Goal: Task Accomplishment & Management: Manage account settings

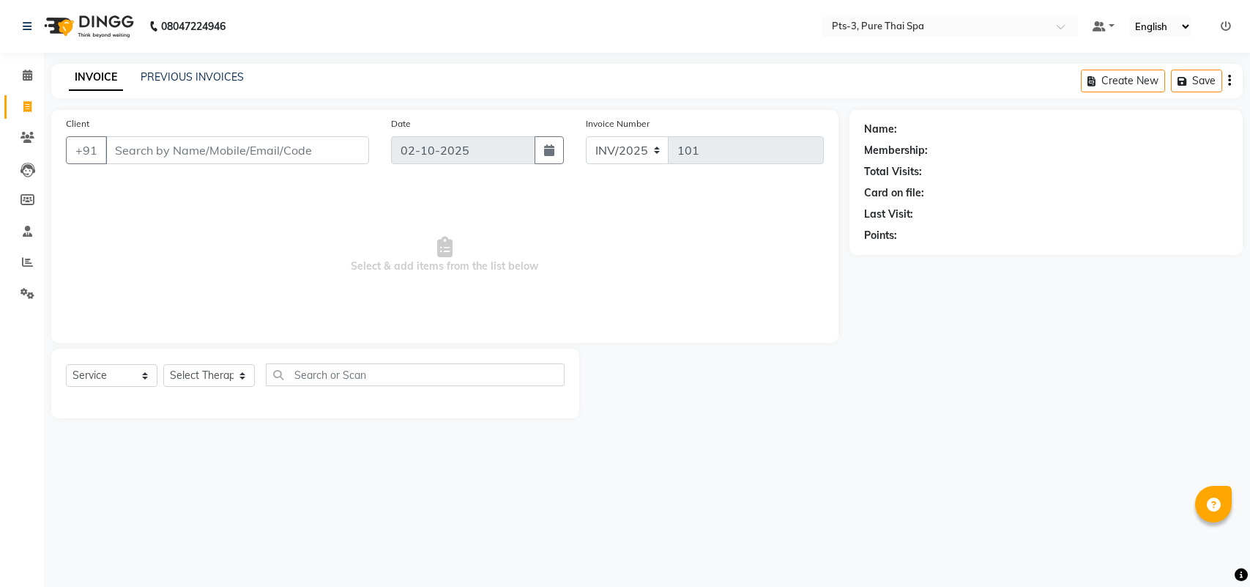
select select "service"
click at [187, 70] on div "PREVIOUS INVOICES" at bounding box center [192, 77] width 103 height 15
click at [188, 73] on link "PREVIOUS INVOICES" at bounding box center [192, 76] width 103 height 13
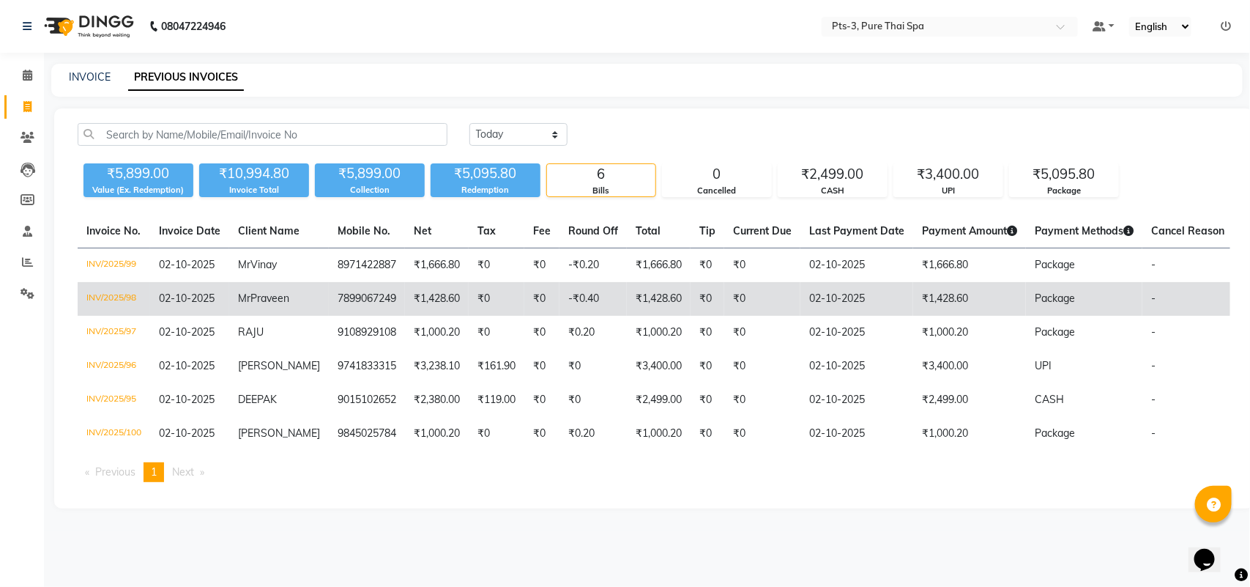
click at [670, 309] on td "₹1,428.60" at bounding box center [659, 299] width 64 height 34
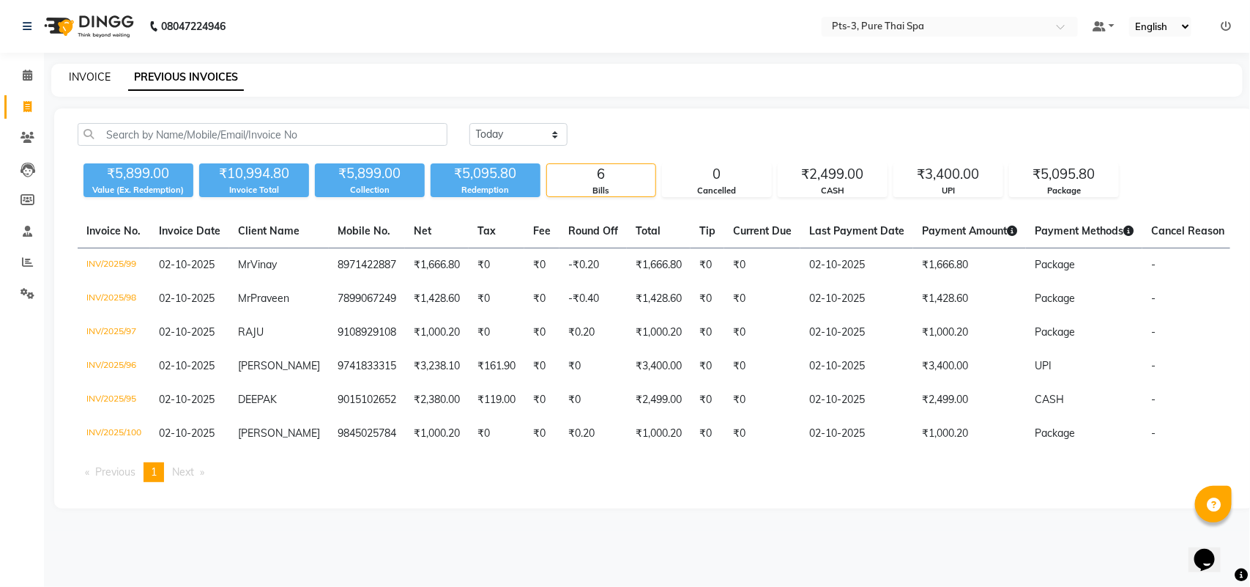
click at [74, 78] on link "INVOICE" at bounding box center [90, 76] width 42 height 13
select select "service"
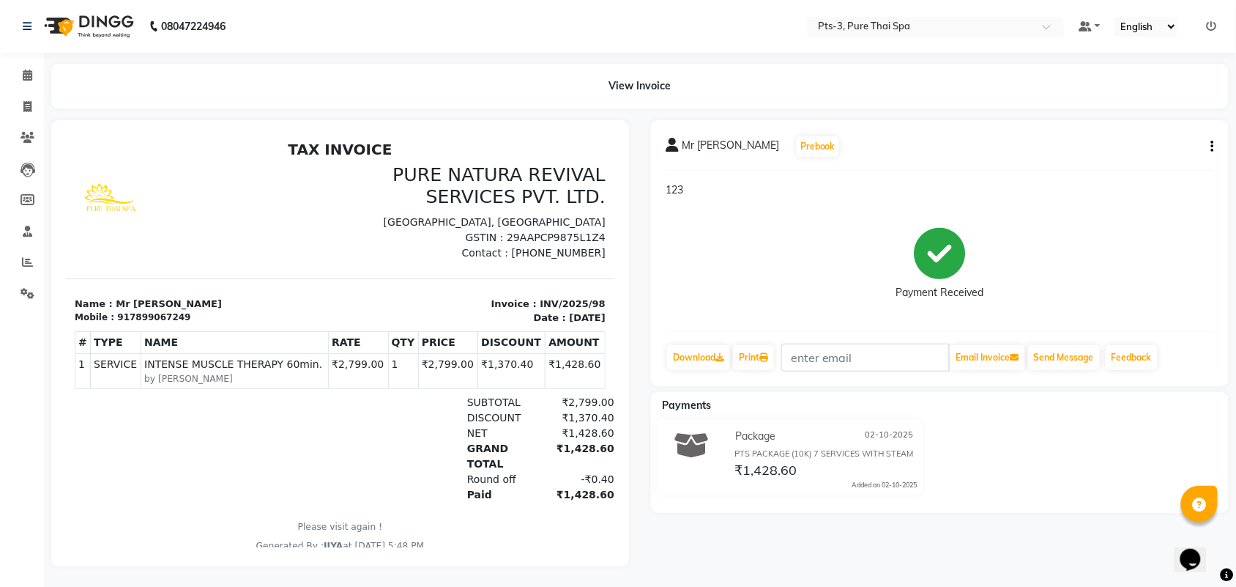
click at [148, 310] on div "917899067249" at bounding box center [152, 316] width 73 height 13
click at [148, 314] on div "917899067249" at bounding box center [152, 316] width 73 height 13
copy div "917899067249"
click at [23, 105] on span at bounding box center [28, 107] width 26 height 17
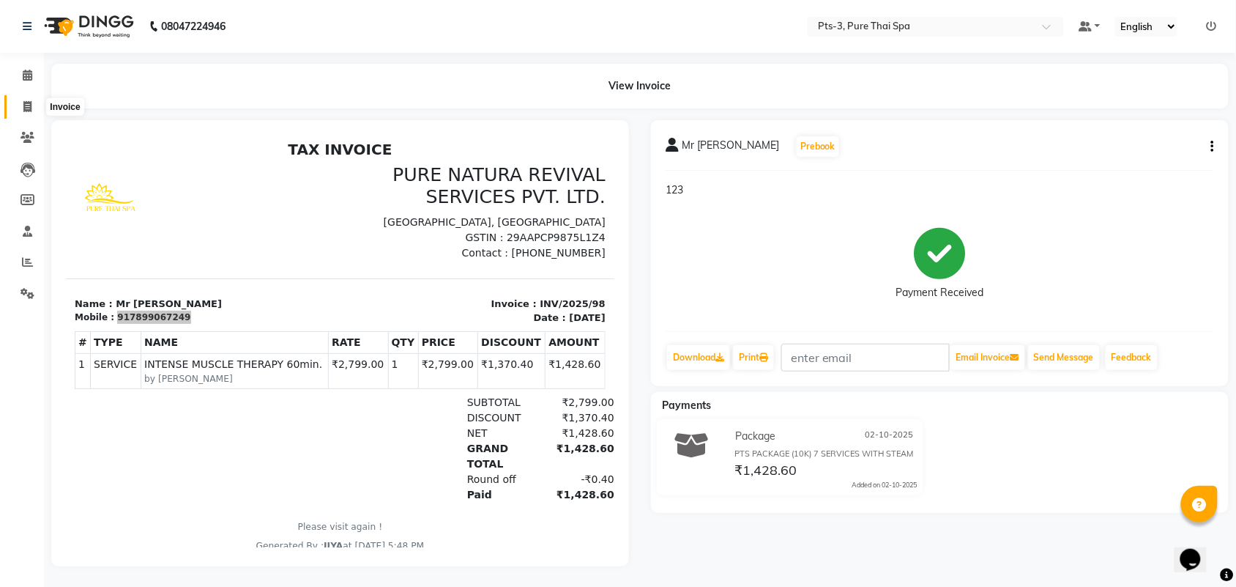
select select "service"
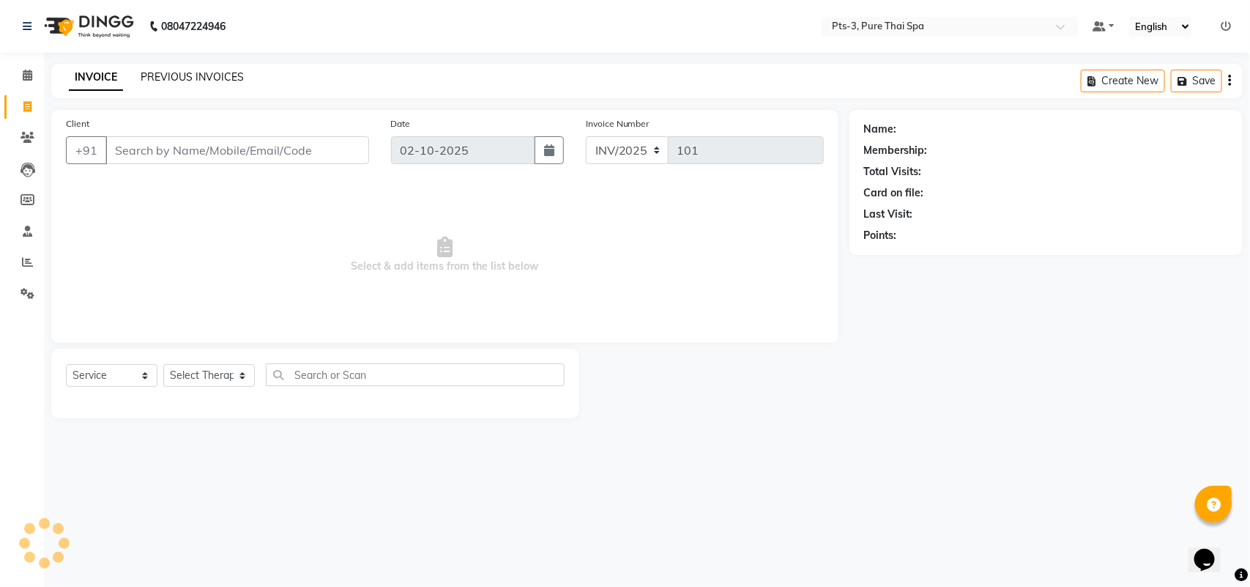
click at [207, 78] on link "PREVIOUS INVOICES" at bounding box center [192, 76] width 103 height 13
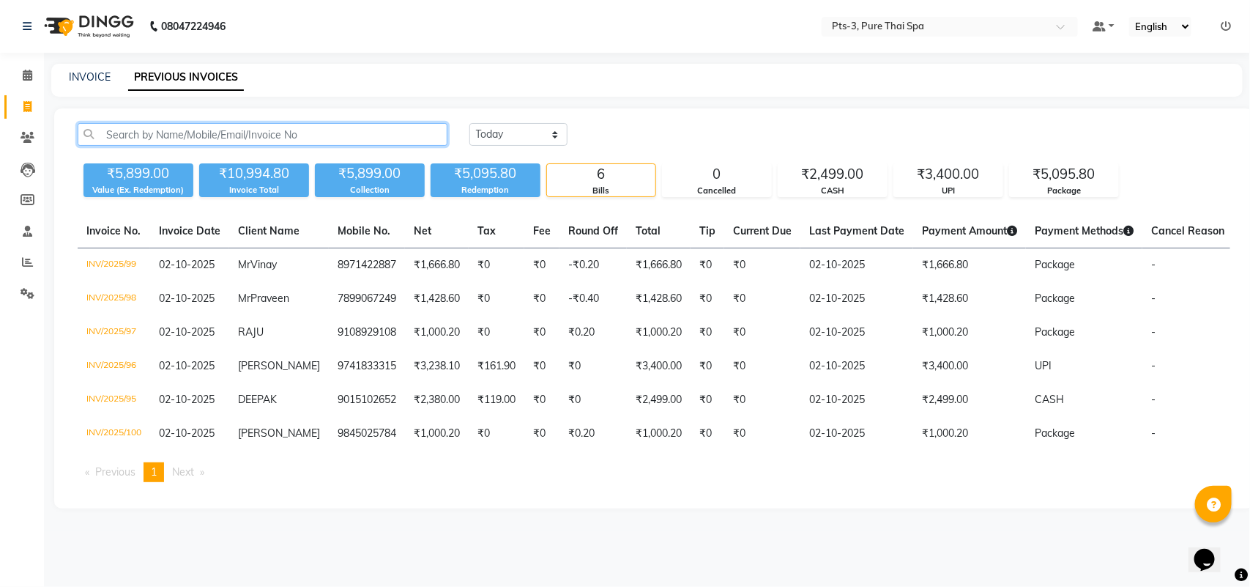
paste input "917899067249"
type input "917899067249"
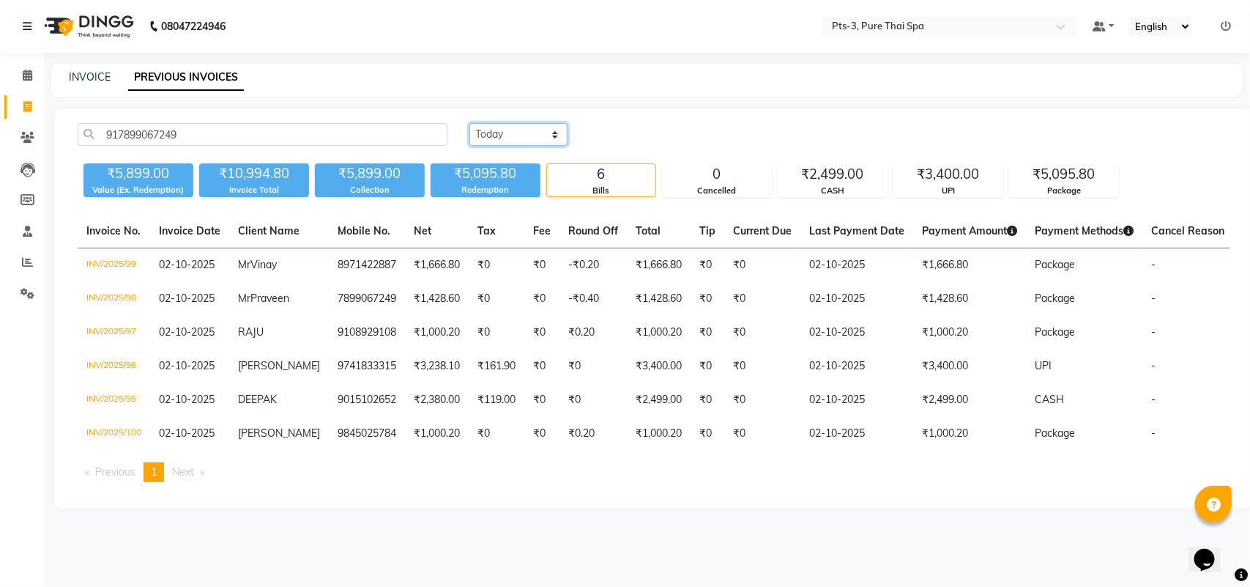
click at [532, 134] on select "Today Yesterday Custom Range" at bounding box center [518, 134] width 98 height 23
select select "range"
click at [469, 123] on select "Today Yesterday Custom Range" at bounding box center [518, 134] width 98 height 23
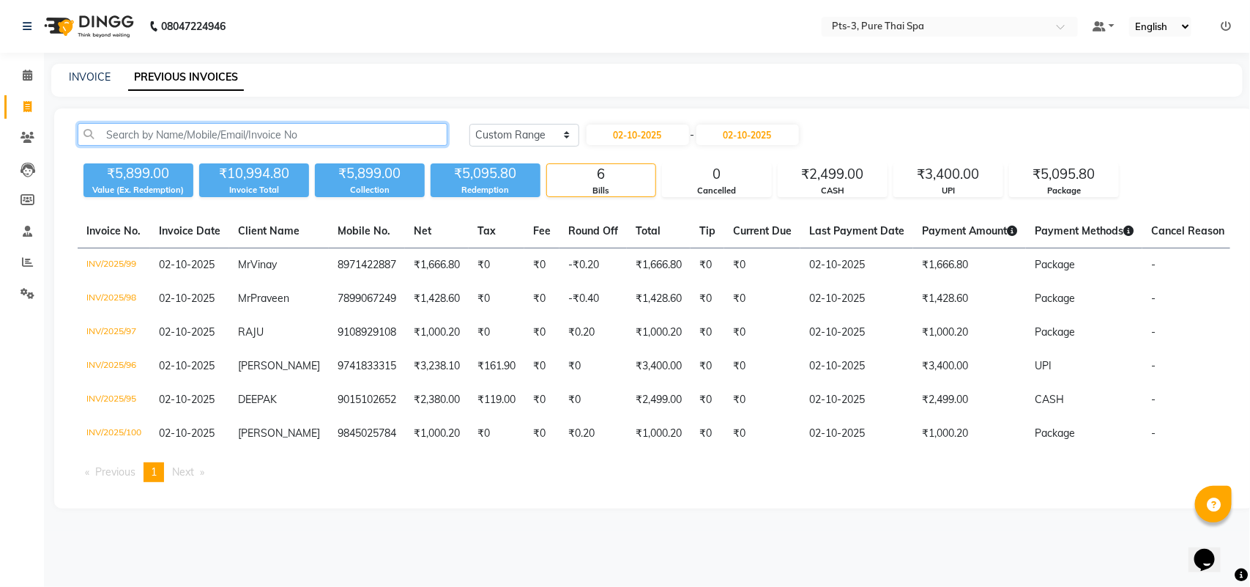
paste input "917899067249"
type input "917899067249"
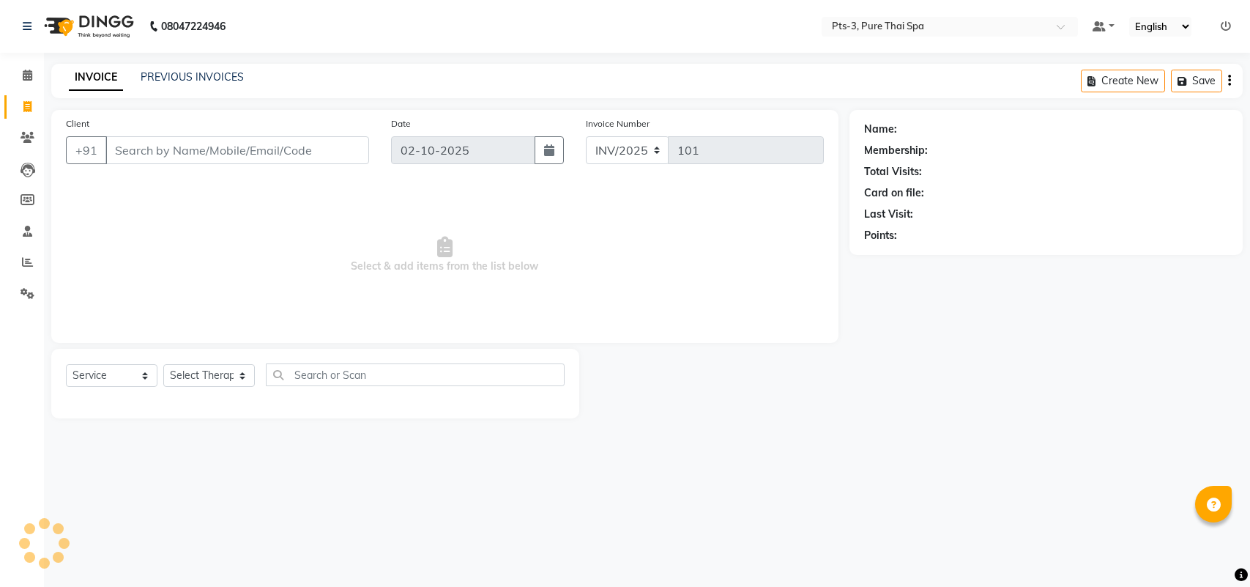
select select "service"
click at [194, 74] on link "PREVIOUS INVOICES" at bounding box center [192, 76] width 103 height 13
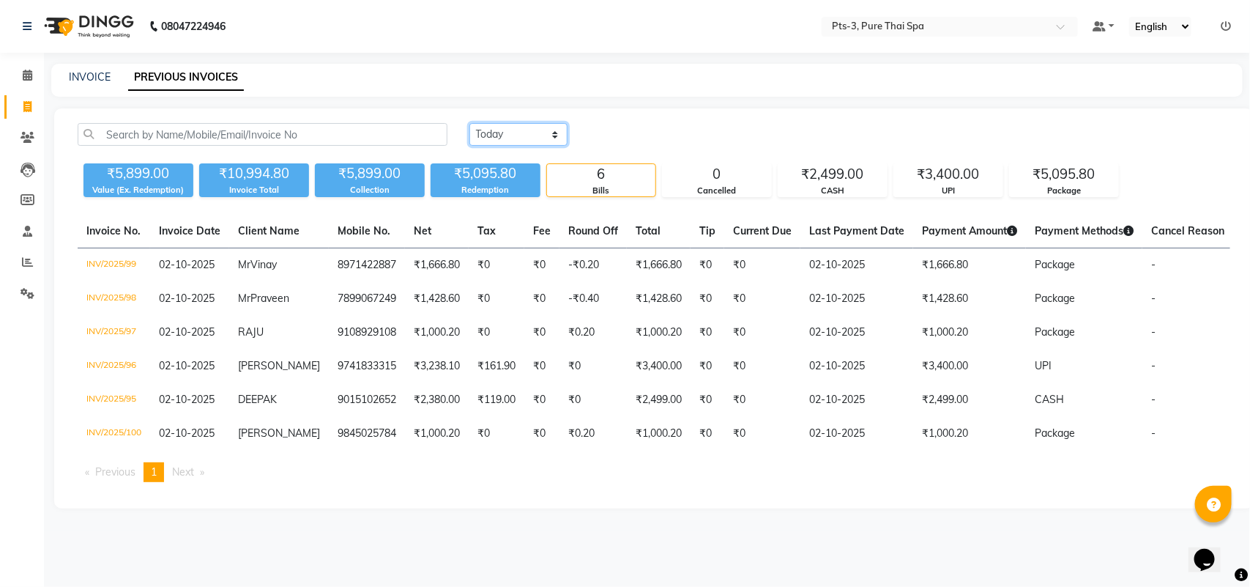
click at [498, 128] on select "Today Yesterday Custom Range" at bounding box center [518, 134] width 98 height 23
select select "range"
click at [469, 123] on select "Today Yesterday Custom Range" at bounding box center [518, 134] width 98 height 23
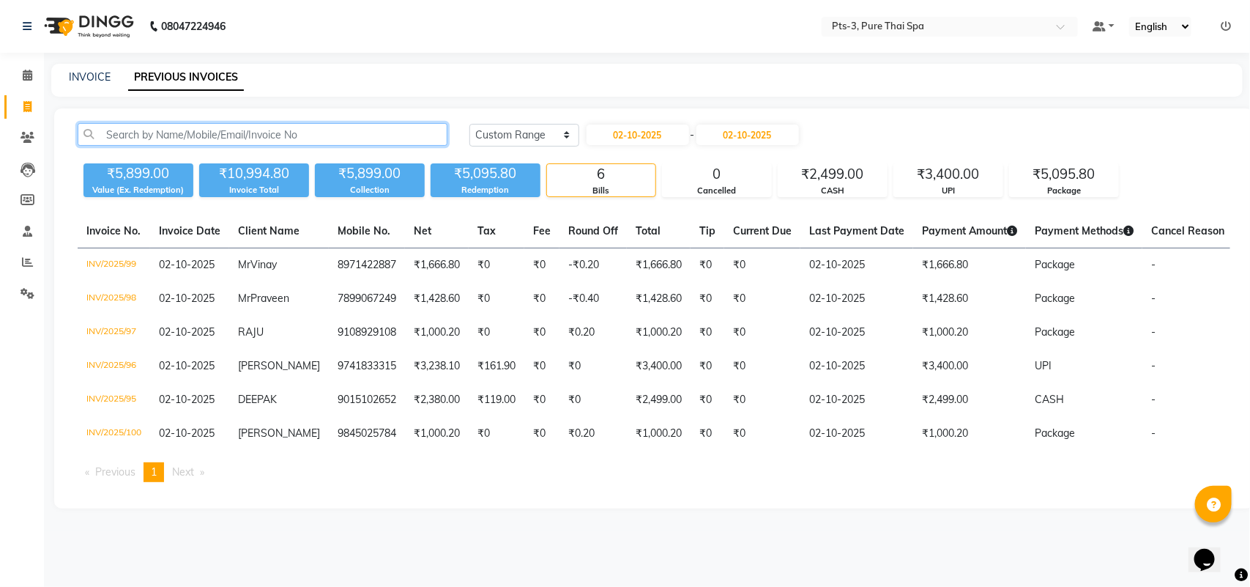
paste input "917899067249"
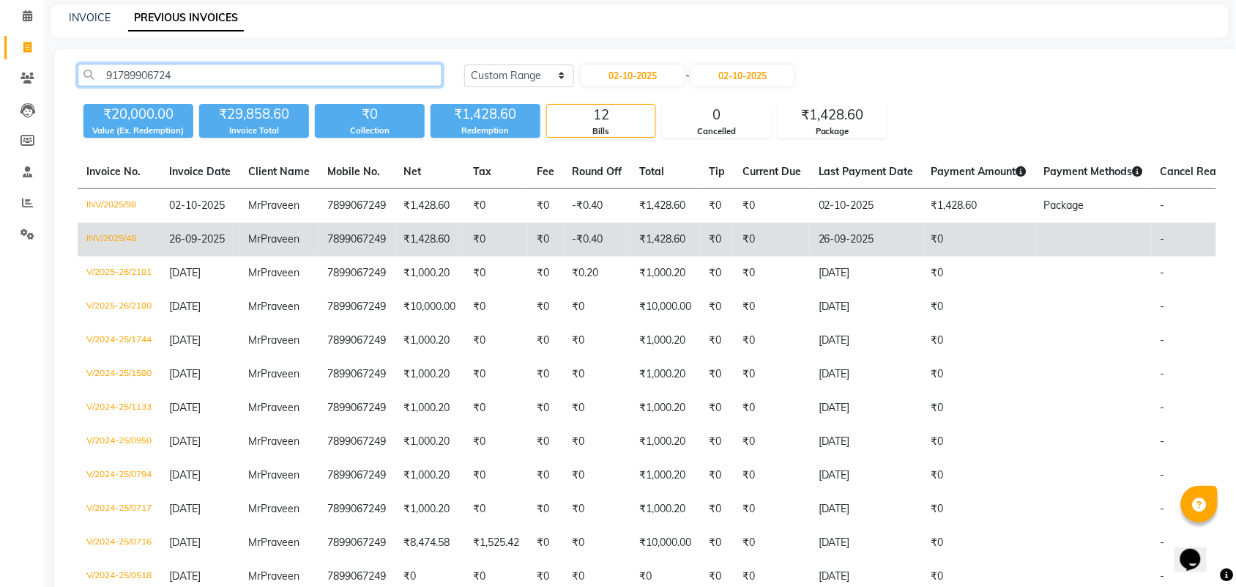
scroll to position [92, 0]
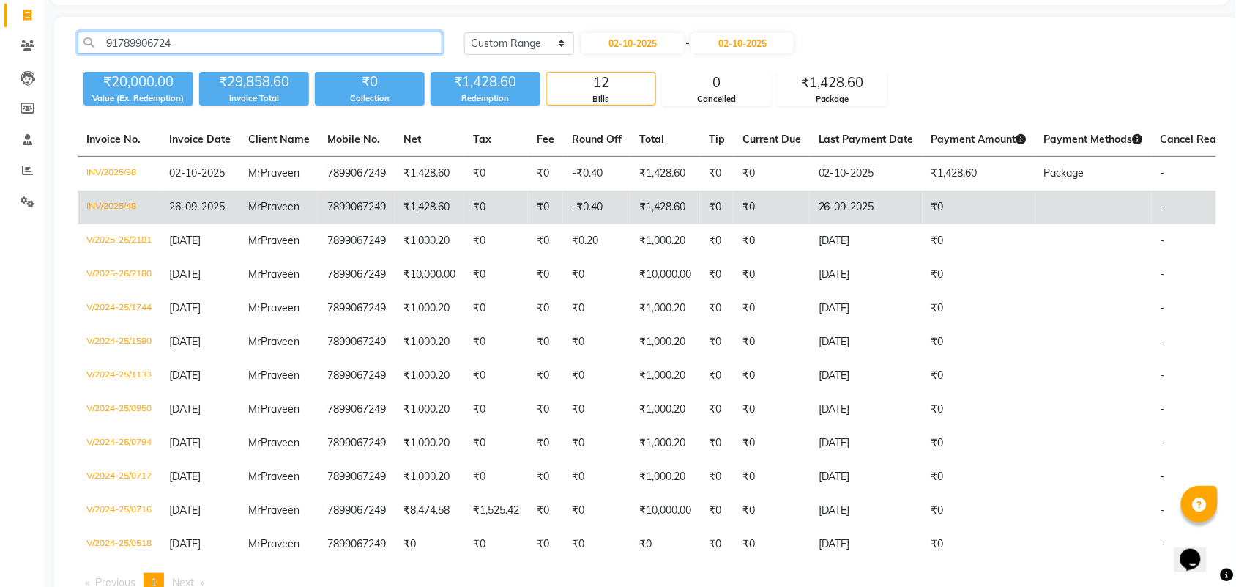
type input "91789906724"
click at [749, 207] on td "₹0" at bounding box center [772, 207] width 76 height 34
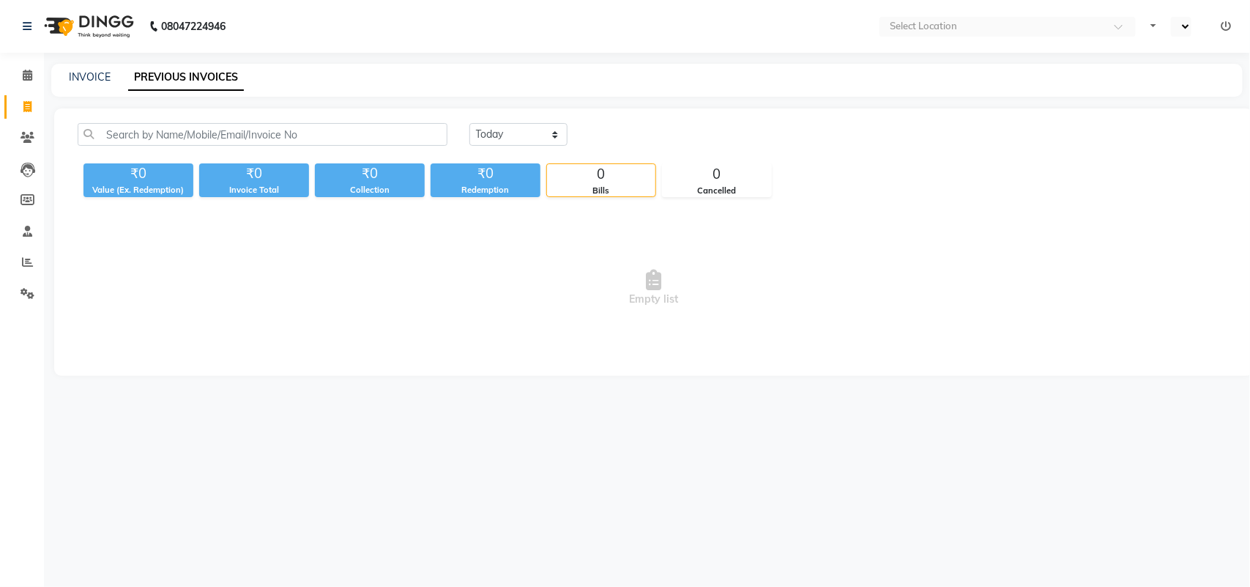
select select "en"
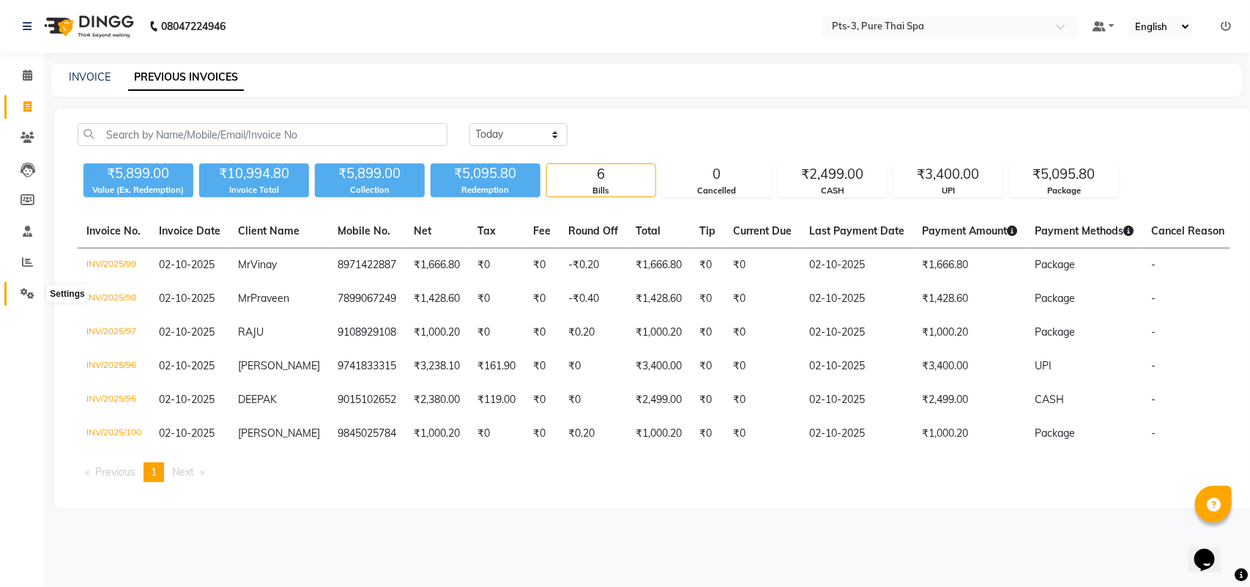
click at [17, 295] on span at bounding box center [28, 294] width 26 height 17
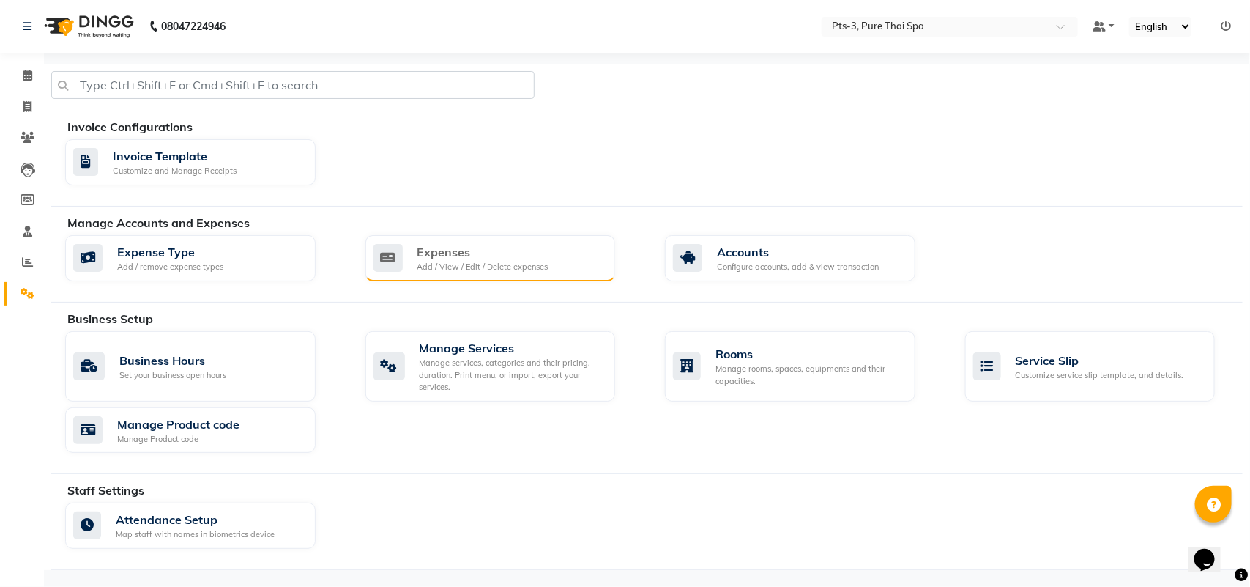
click at [597, 248] on div "Expenses Add / View / Edit / Delete expenses" at bounding box center [489, 258] width 231 height 30
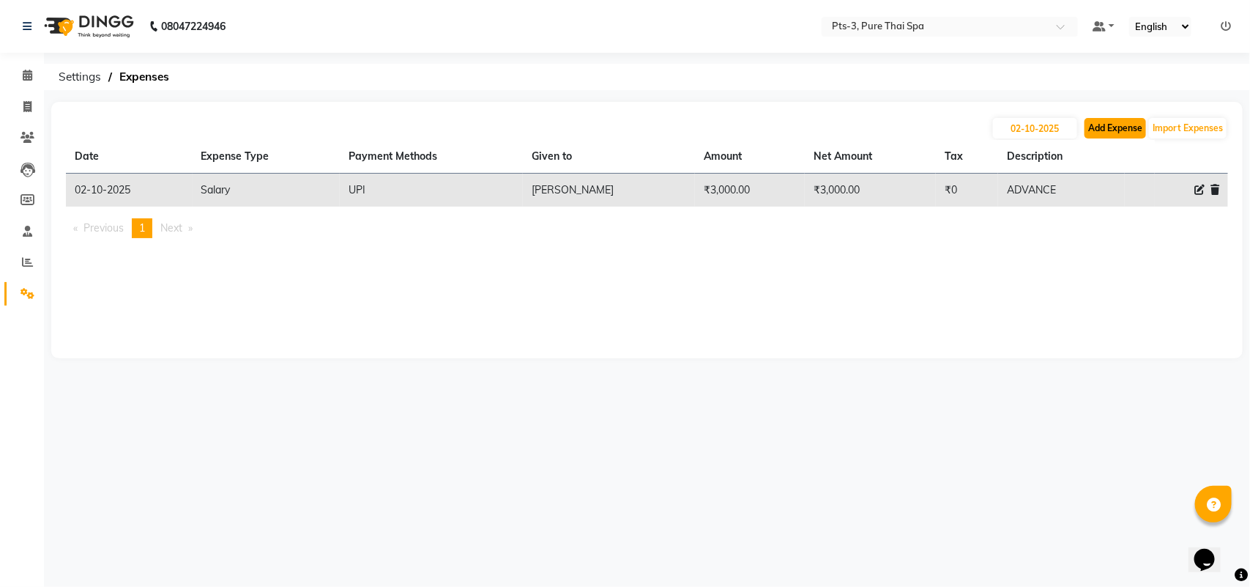
click at [1096, 128] on button "Add Expense" at bounding box center [1116, 128] width 62 height 21
select select "1"
select select "5482"
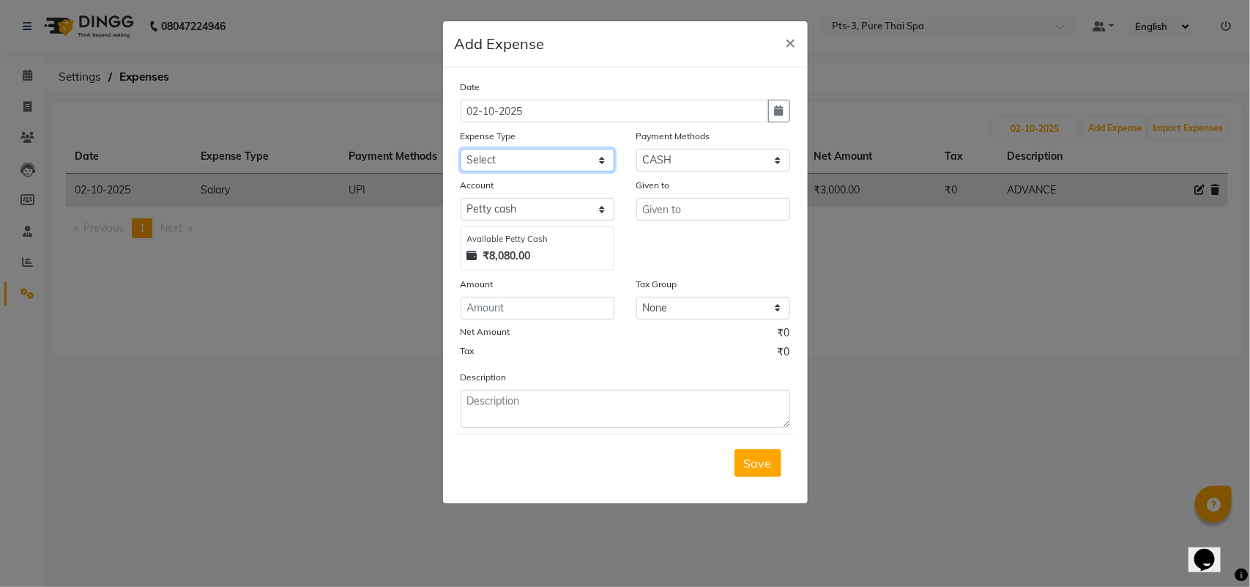
click at [508, 152] on select "Select Bank charges Cleaning and products Donation Electric and water charge In…" at bounding box center [538, 160] width 154 height 23
select select "10827"
click at [461, 149] on select "Select Bank charges Cleaning and products Donation Electric and water charge In…" at bounding box center [538, 160] width 154 height 23
click at [492, 297] on input "number" at bounding box center [538, 308] width 154 height 23
type input "100"
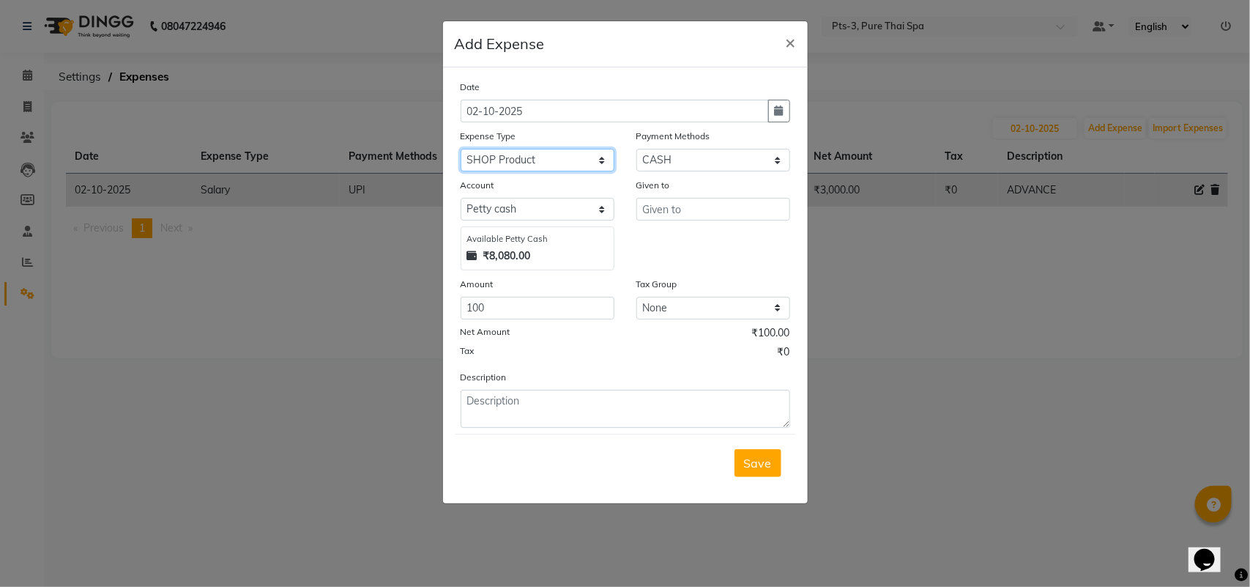
drag, startPoint x: 558, startPoint y: 155, endPoint x: 554, endPoint y: 166, distance: 11.8
click at [557, 155] on select "Select Bank charges Cleaning and products Donation Electric and water charge In…" at bounding box center [538, 160] width 154 height 23
select select "10852"
click at [461, 149] on select "Select Bank charges Cleaning and products Donation Electric and water charge In…" at bounding box center [538, 160] width 154 height 23
click at [669, 204] on input "text" at bounding box center [713, 209] width 154 height 23
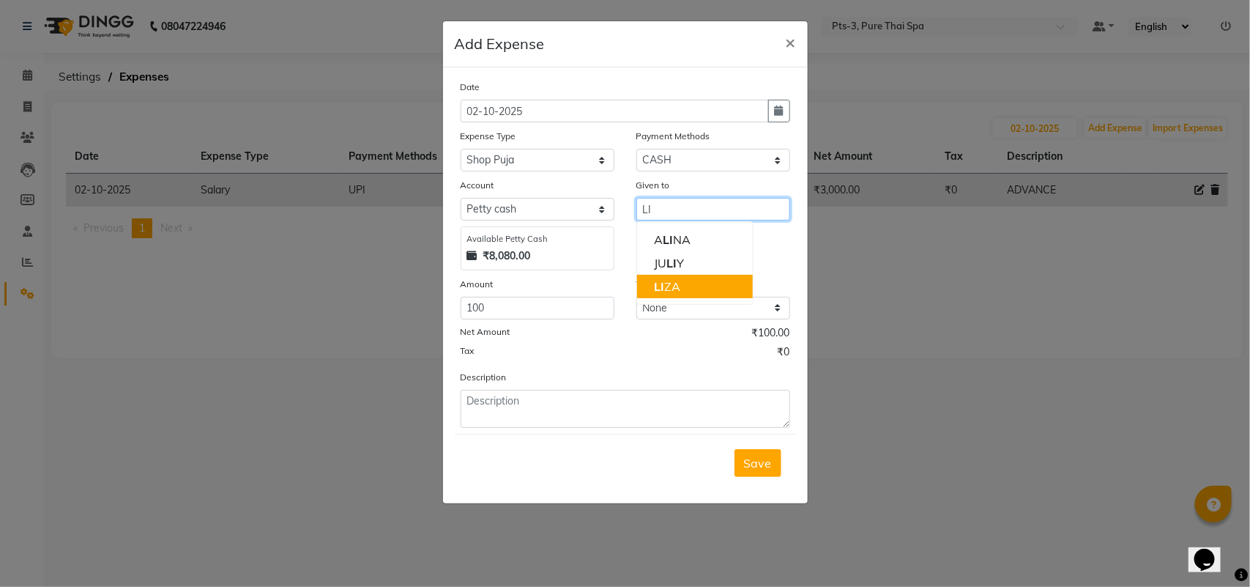
click at [674, 281] on ngb-highlight "[PERSON_NAME]" at bounding box center [668, 286] width 26 height 15
type input "[PERSON_NAME]"
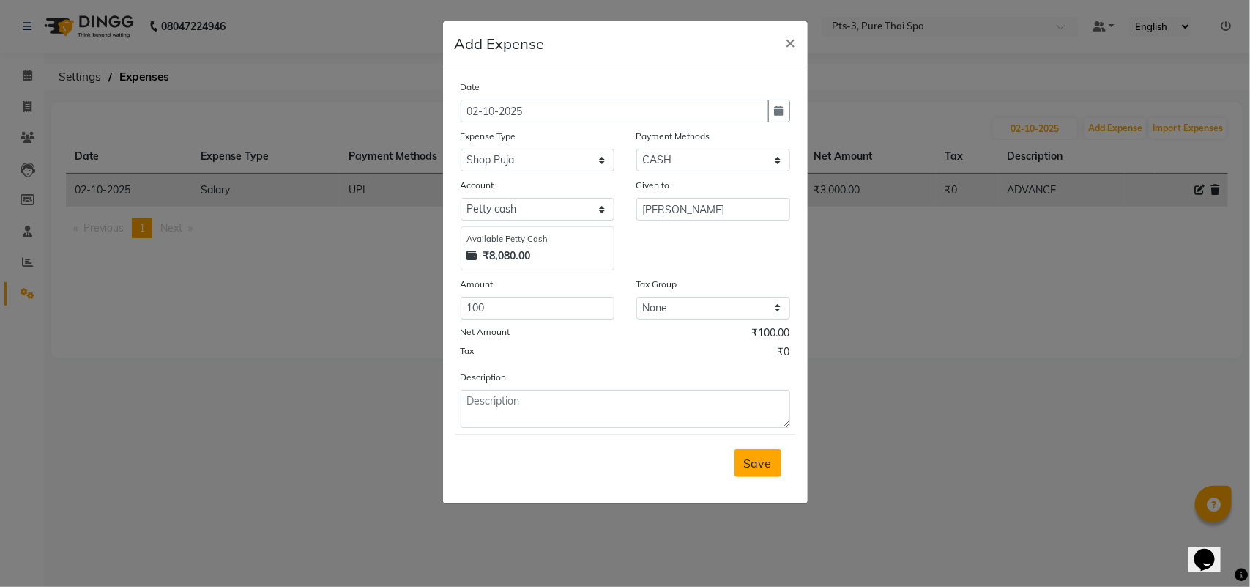
click at [736, 456] on button "Save" at bounding box center [758, 463] width 47 height 28
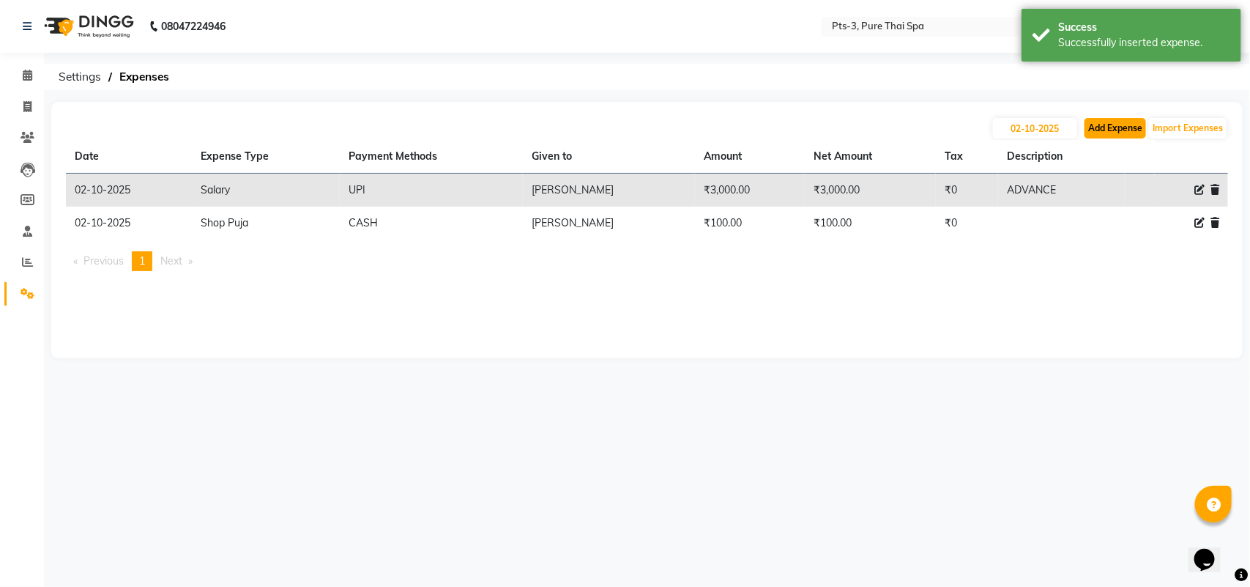
click at [1121, 130] on button "Add Expense" at bounding box center [1116, 128] width 62 height 21
select select "1"
select select "5482"
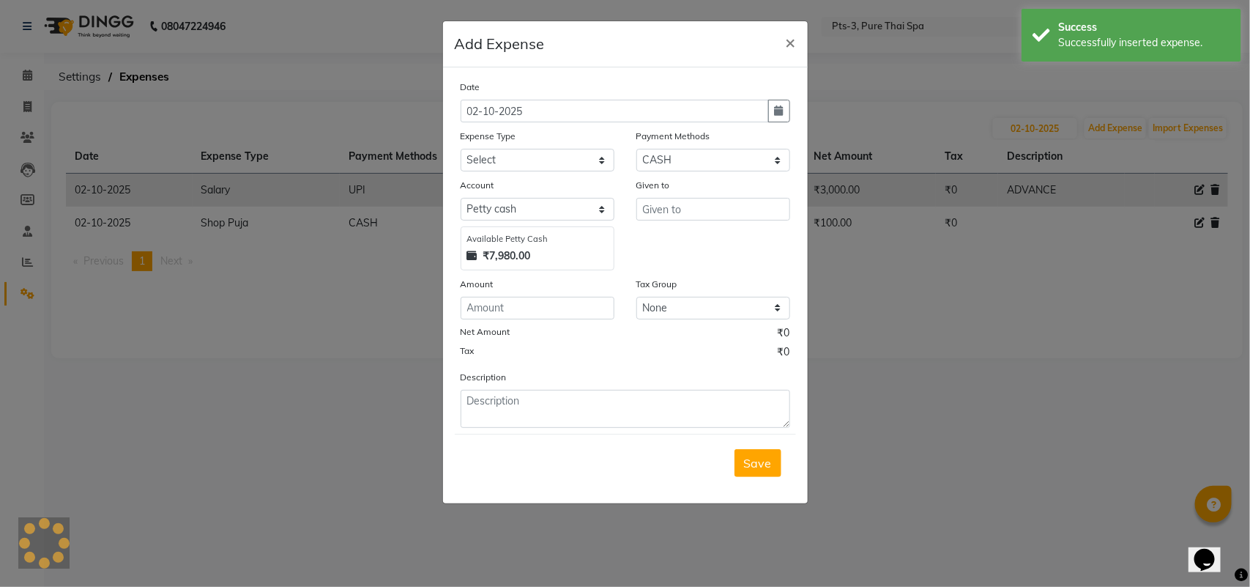
drag, startPoint x: 500, startPoint y: 180, endPoint x: 518, endPoint y: 159, distance: 27.6
click at [504, 174] on div "Date [DATE] Expense Type Select Bank charges Cleaning and products Donation Ele…" at bounding box center [626, 253] width 330 height 349
click at [518, 159] on select "Select Bank charges Cleaning and products Donation Electric and water charge In…" at bounding box center [538, 160] width 154 height 23
select select "10836"
click at [461, 149] on select "Select Bank charges Cleaning and products Donation Electric and water charge In…" at bounding box center [538, 160] width 154 height 23
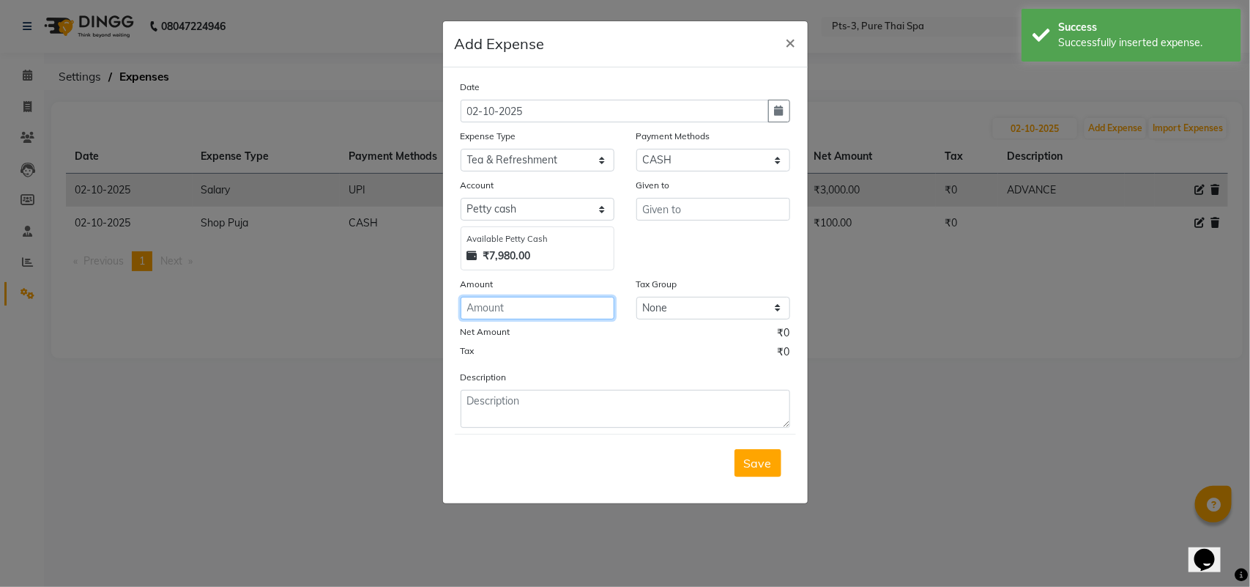
click at [493, 305] on input "number" at bounding box center [538, 308] width 154 height 23
type input "100"
click at [694, 198] on input "text" at bounding box center [713, 209] width 154 height 23
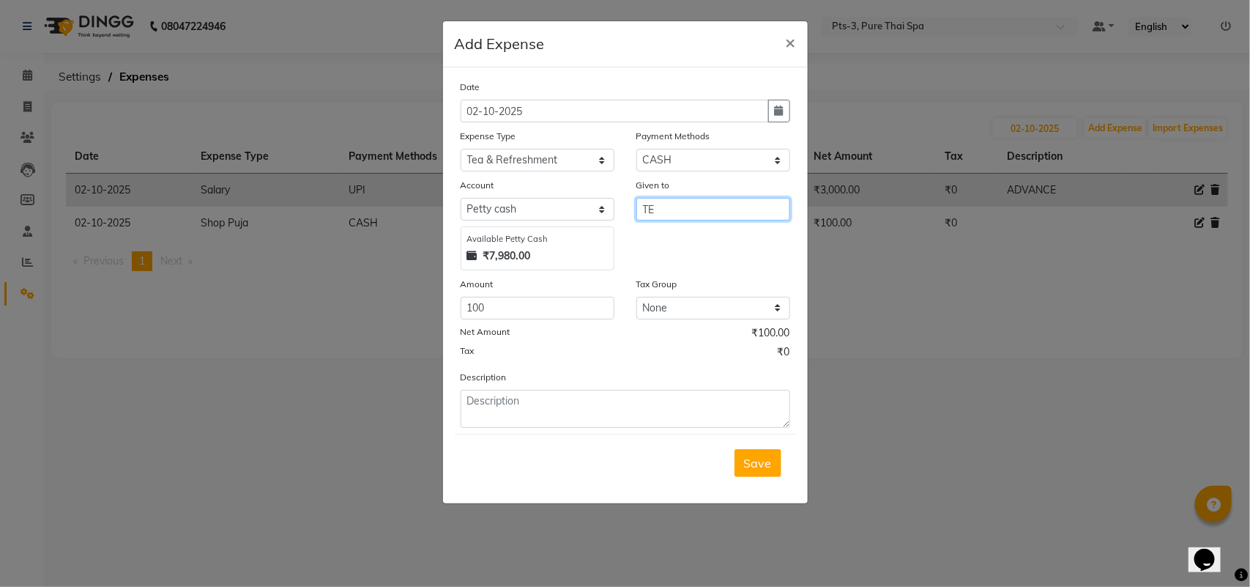
type input "T"
type input "STAFF"
click at [764, 458] on span "Save" at bounding box center [758, 463] width 28 height 15
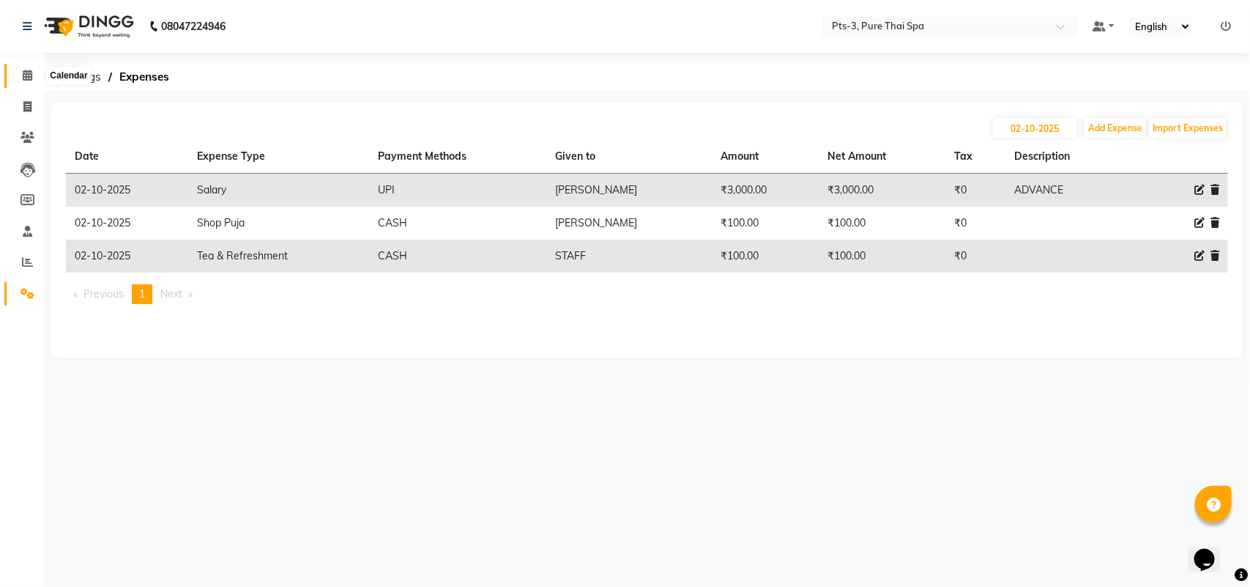
click at [24, 74] on icon at bounding box center [28, 75] width 10 height 11
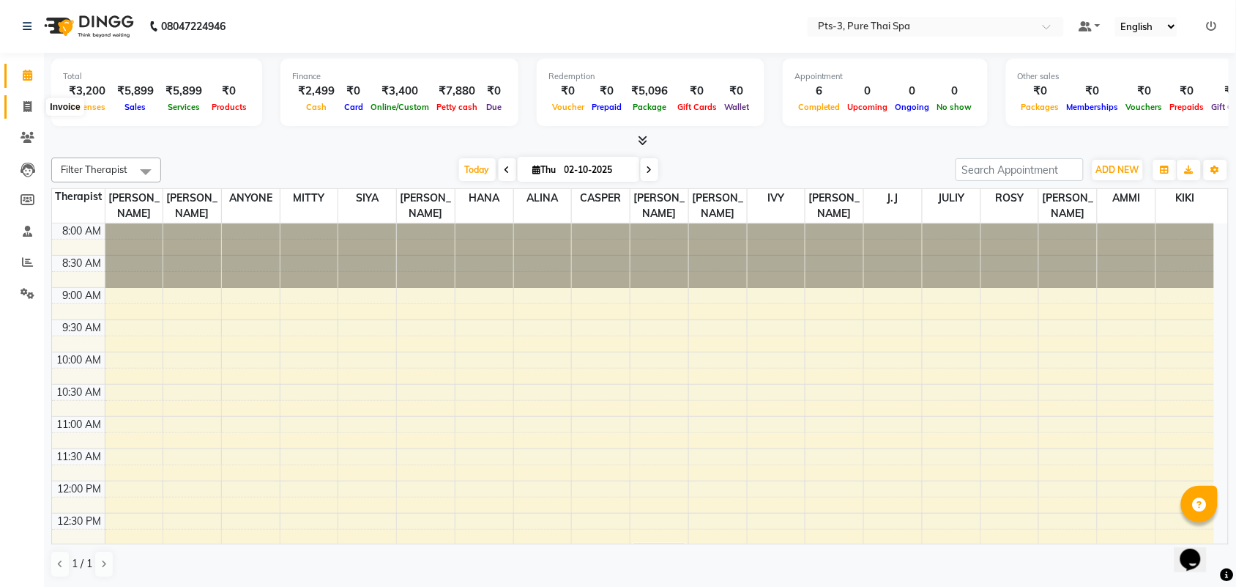
click at [24, 111] on icon at bounding box center [27, 106] width 8 height 11
select select "service"
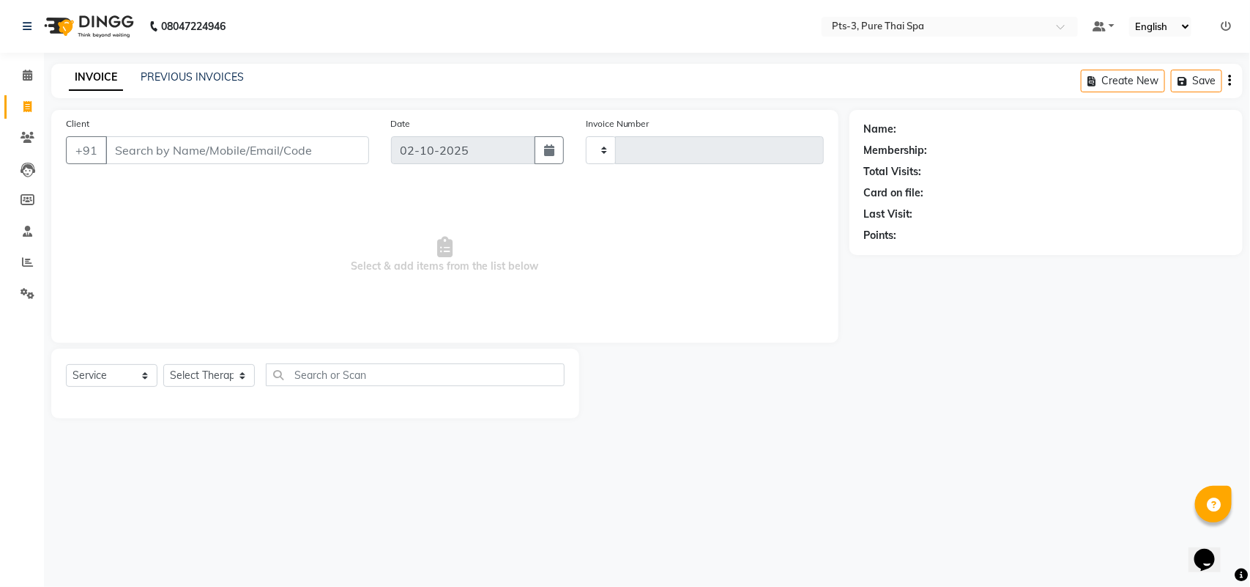
type input "101"
select select "9047"
